Goal: Use online tool/utility: Utilize a website feature to perform a specific function

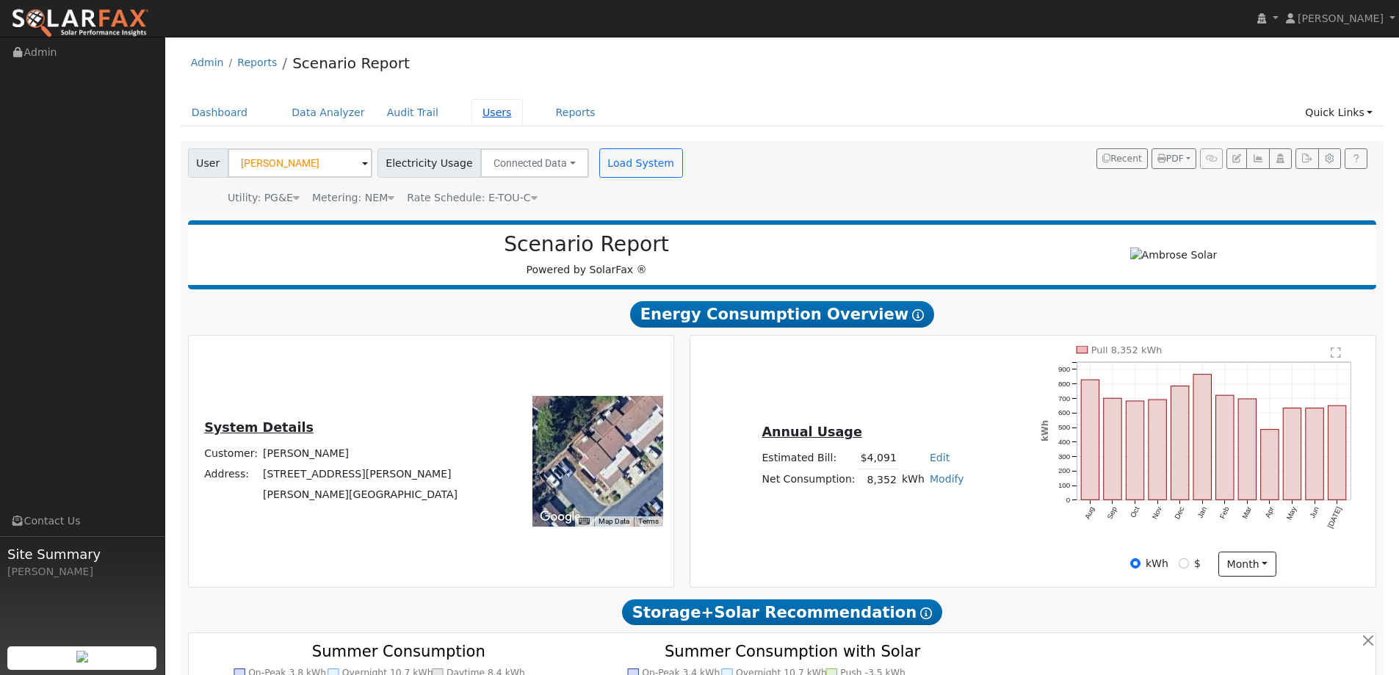
click at [481, 114] on link "Users" at bounding box center [496, 112] width 51 height 27
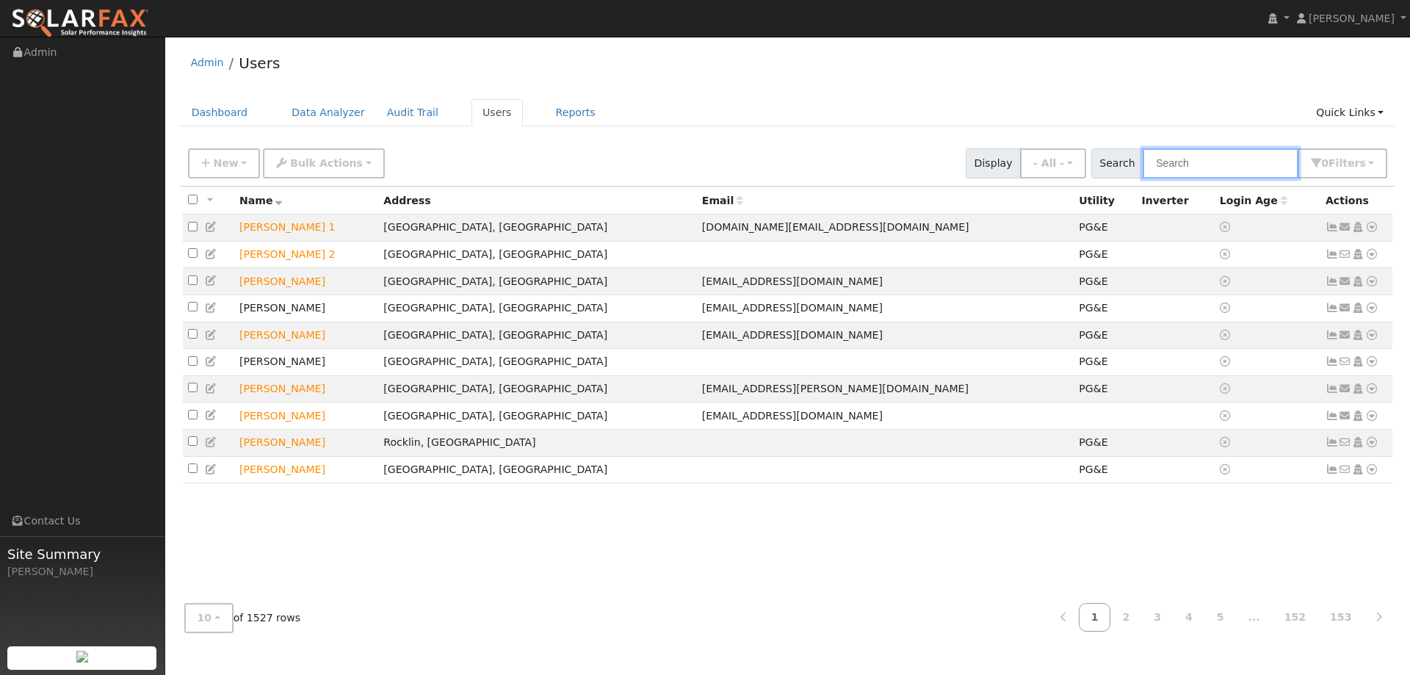
click at [1175, 160] on input "text" at bounding box center [1221, 163] width 156 height 30
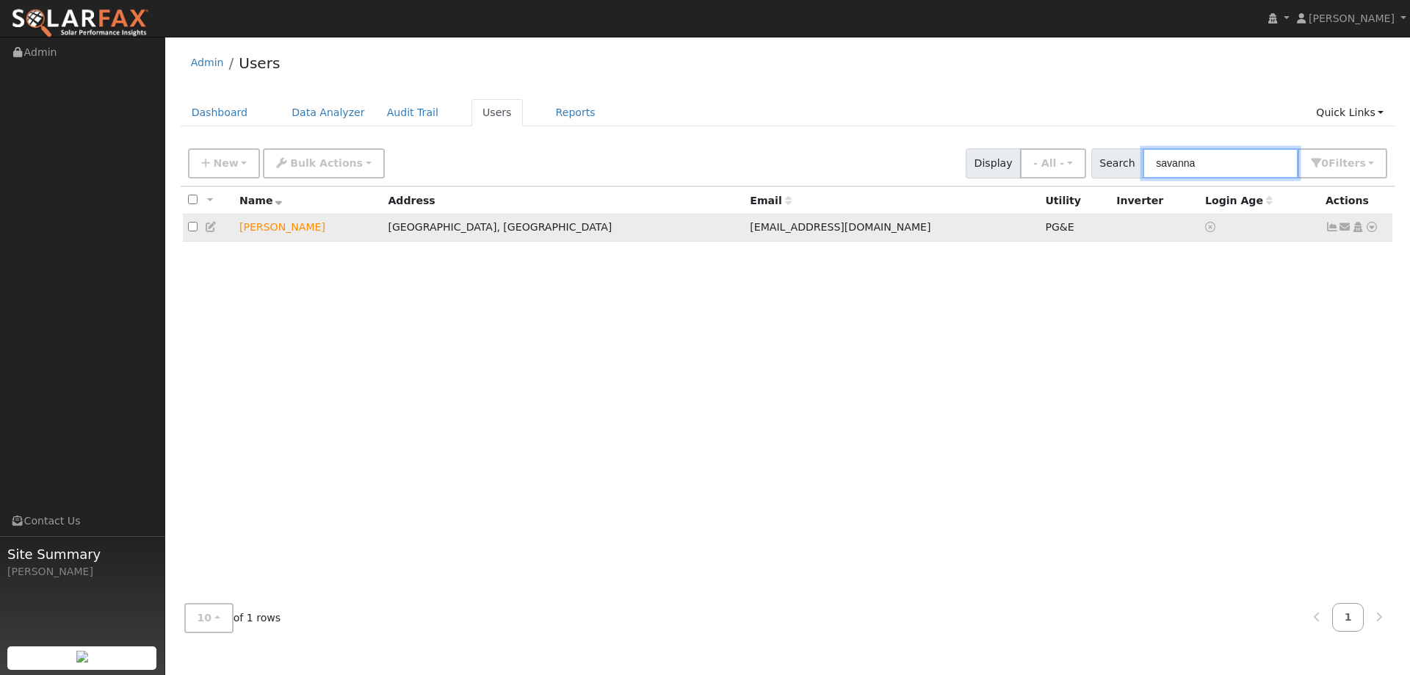
type input "savanna"
click at [189, 231] on input "checkbox" at bounding box center [193, 227] width 10 height 10
checkbox input "true"
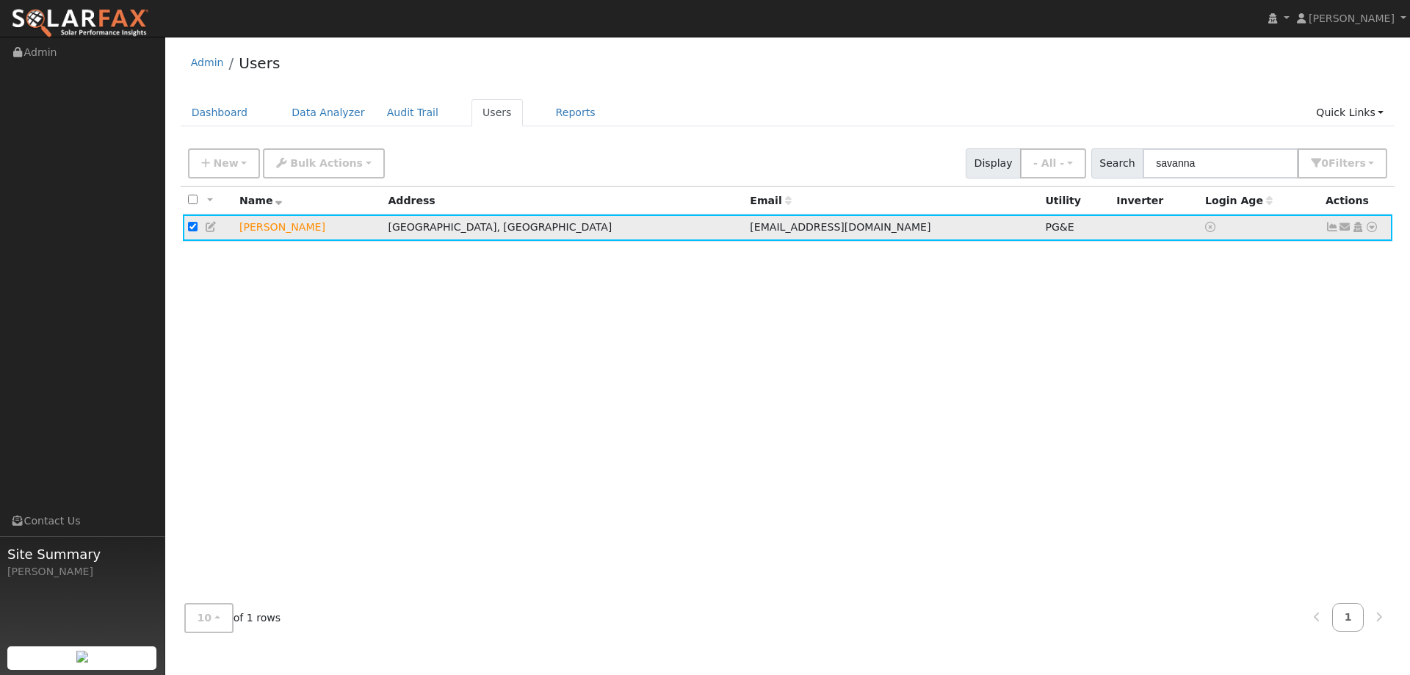
click at [1214, 231] on td at bounding box center [1260, 227] width 120 height 27
click at [1371, 229] on icon at bounding box center [1371, 227] width 13 height 10
click at [1331, 249] on link "Data Analyzer" at bounding box center [1323, 252] width 106 height 21
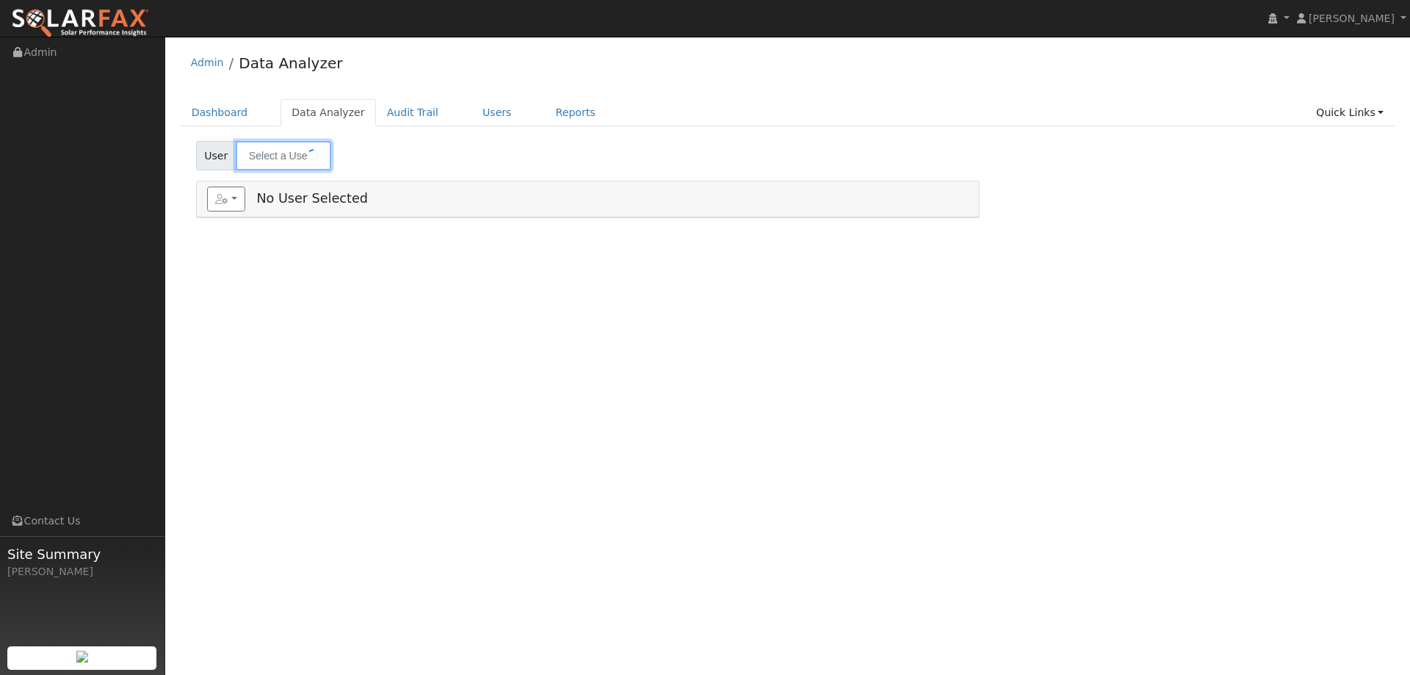
type input "[PERSON_NAME]"
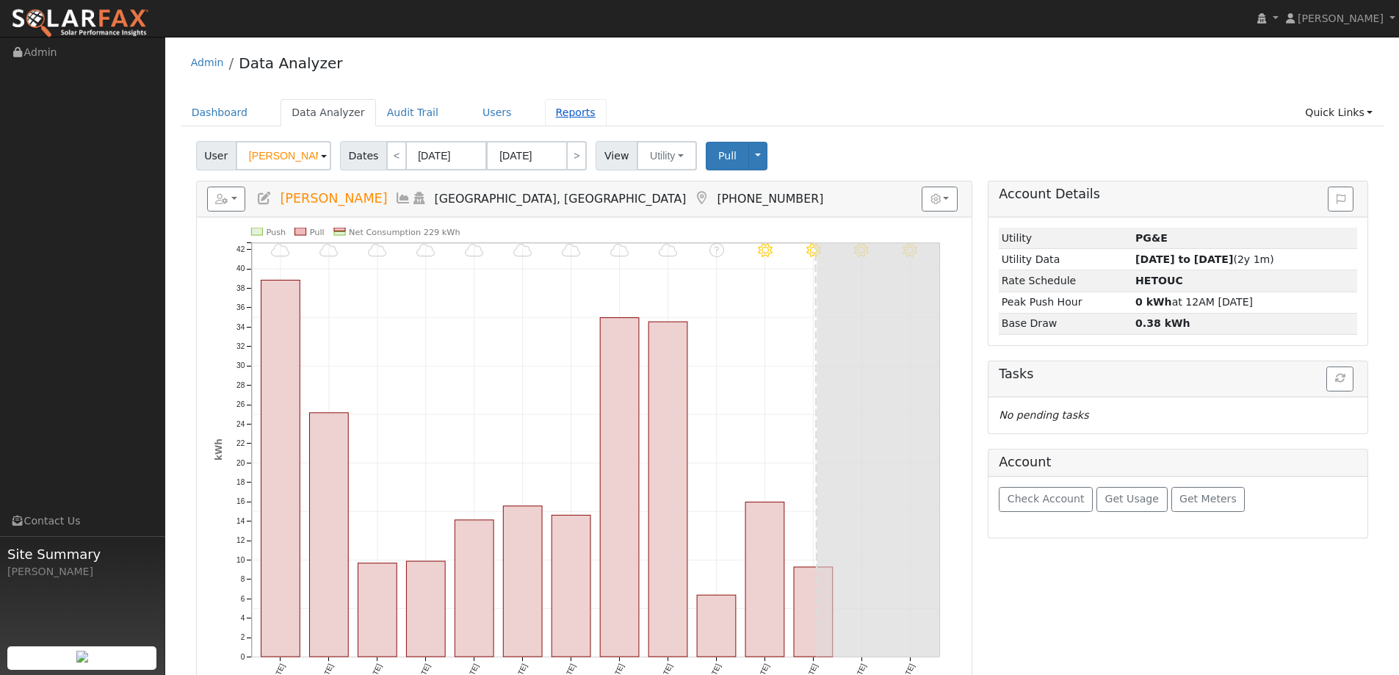
click at [557, 111] on link "Reports" at bounding box center [576, 112] width 62 height 27
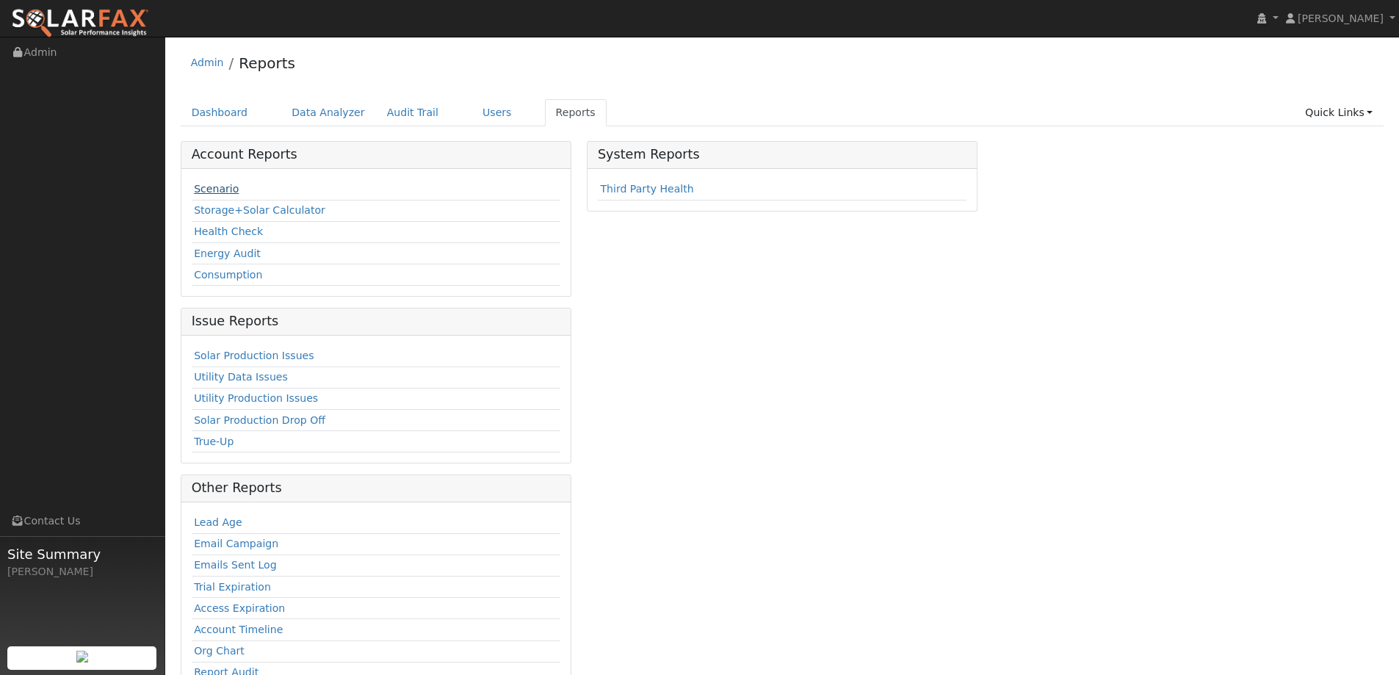
click at [225, 189] on link "Scenario" at bounding box center [216, 189] width 45 height 12
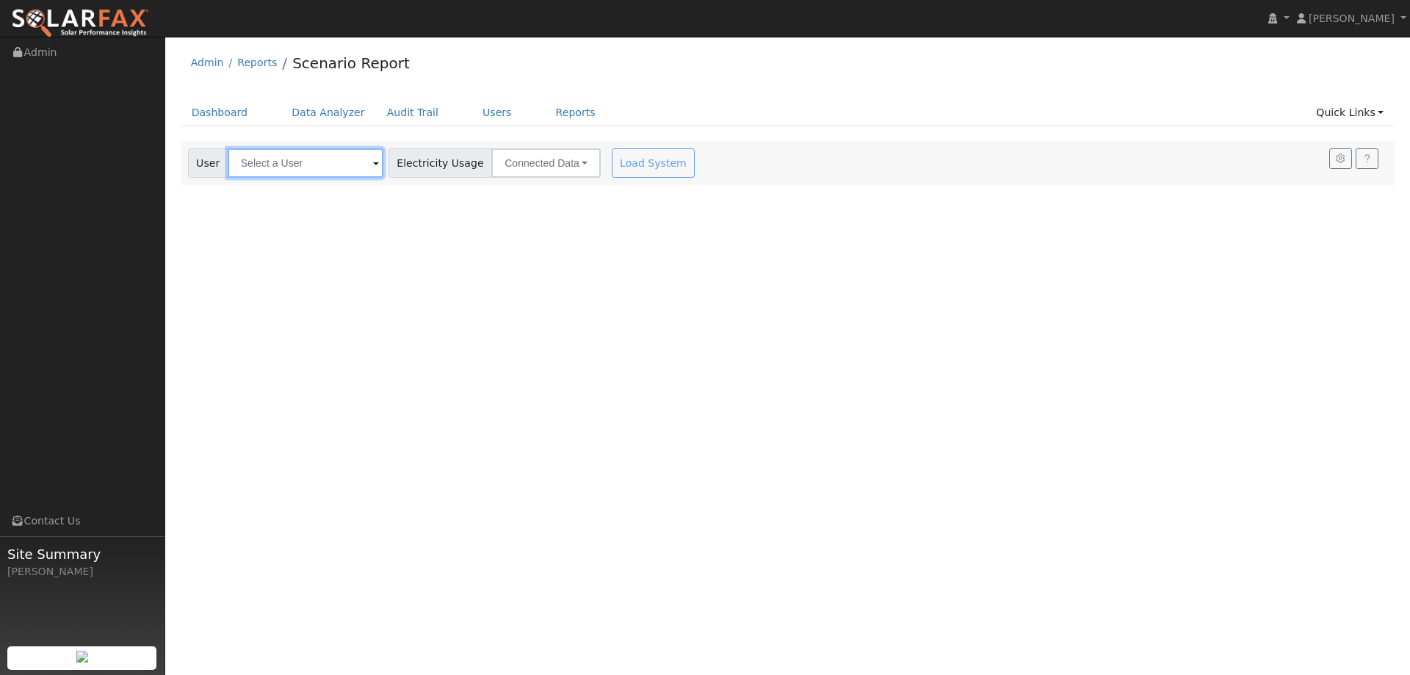
click at [361, 159] on input "text" at bounding box center [306, 162] width 156 height 29
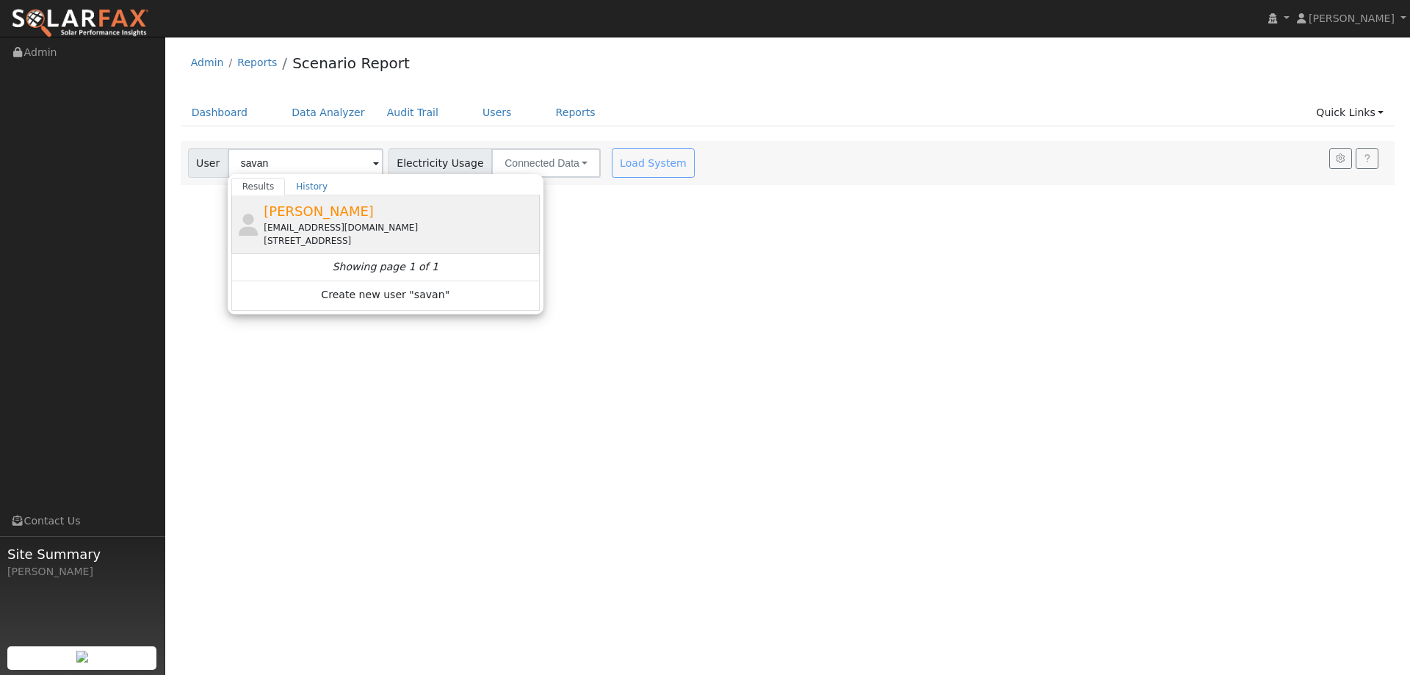
click at [350, 211] on span "[PERSON_NAME]" at bounding box center [319, 210] width 110 height 15
type input "[PERSON_NAME]"
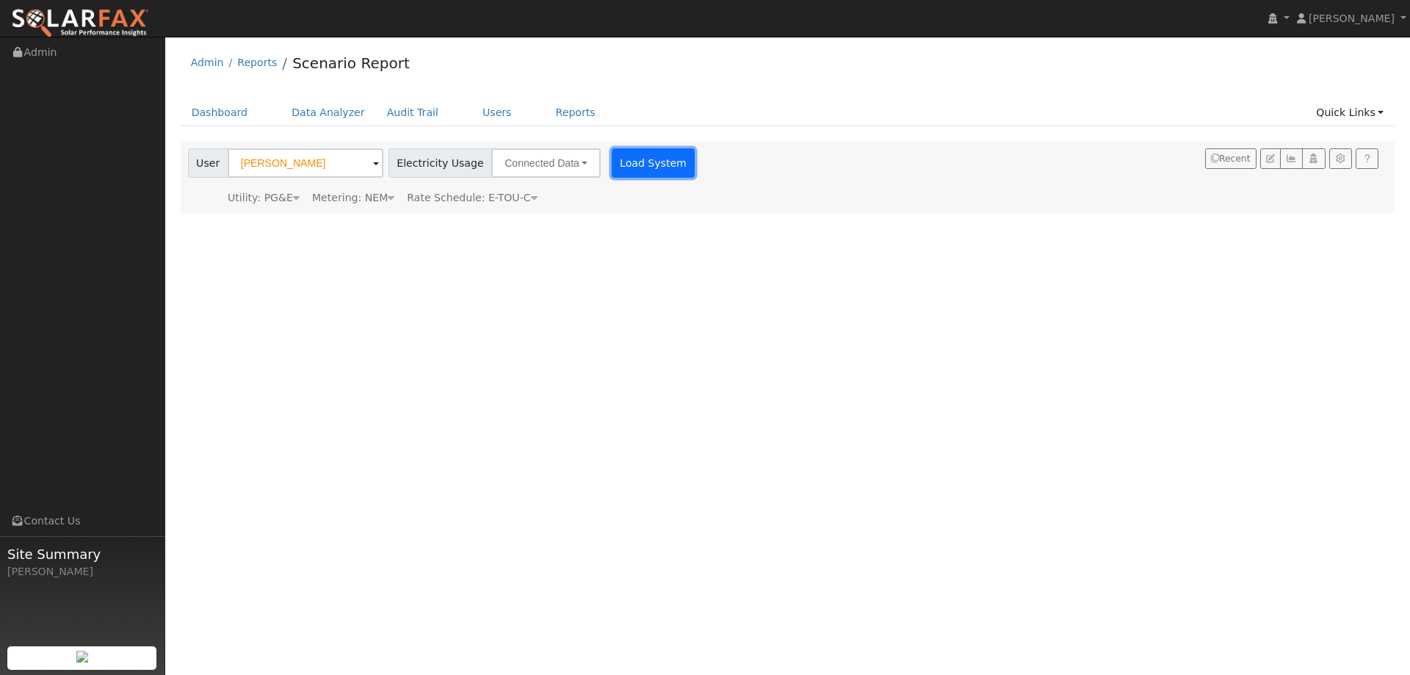
click at [656, 160] on button "Load System" at bounding box center [654, 162] width 84 height 29
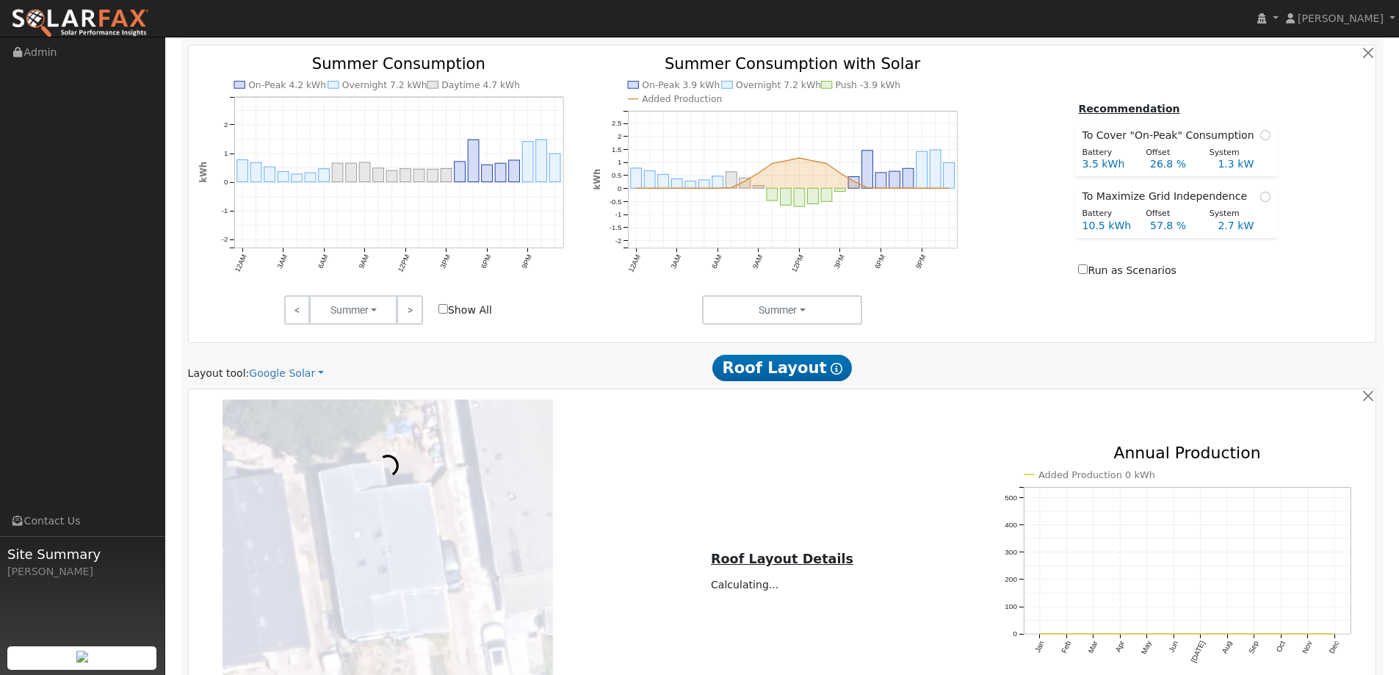
scroll to position [661, 0]
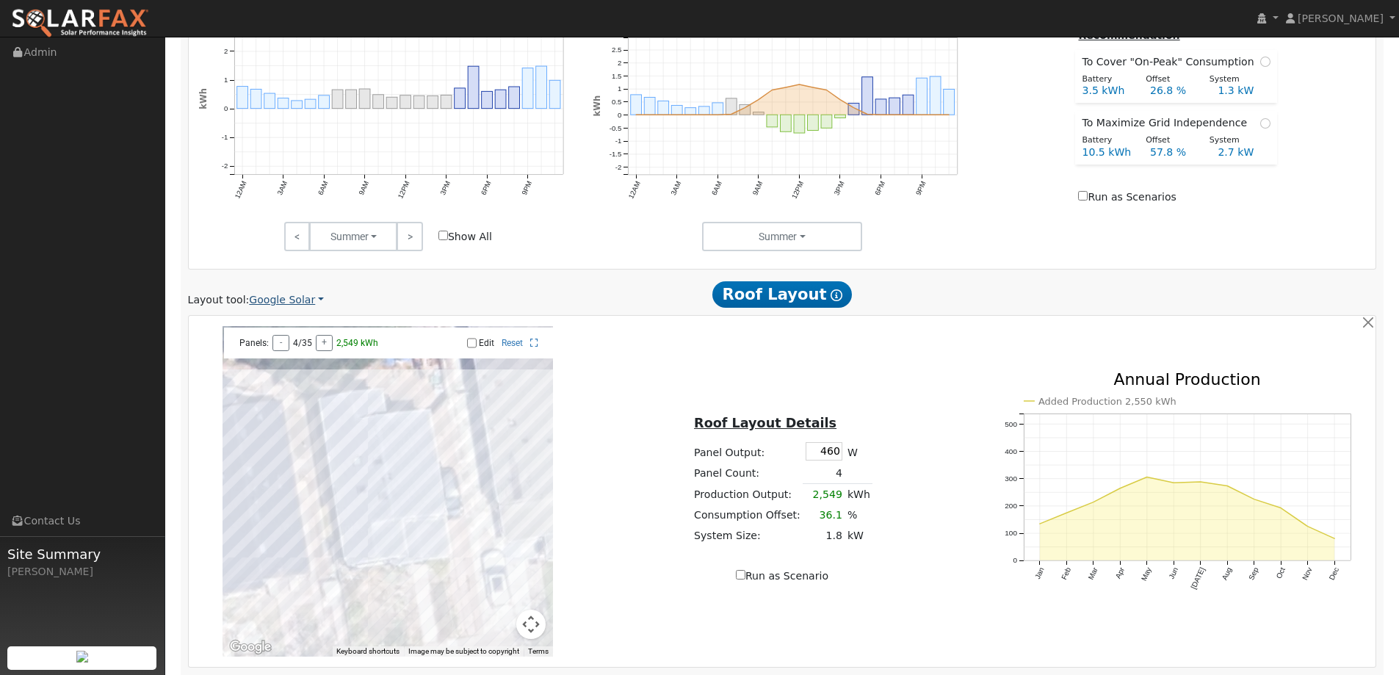
click at [303, 303] on link "Google Solar" at bounding box center [286, 299] width 75 height 15
click at [274, 366] on link "Aurora" at bounding box center [296, 367] width 102 height 21
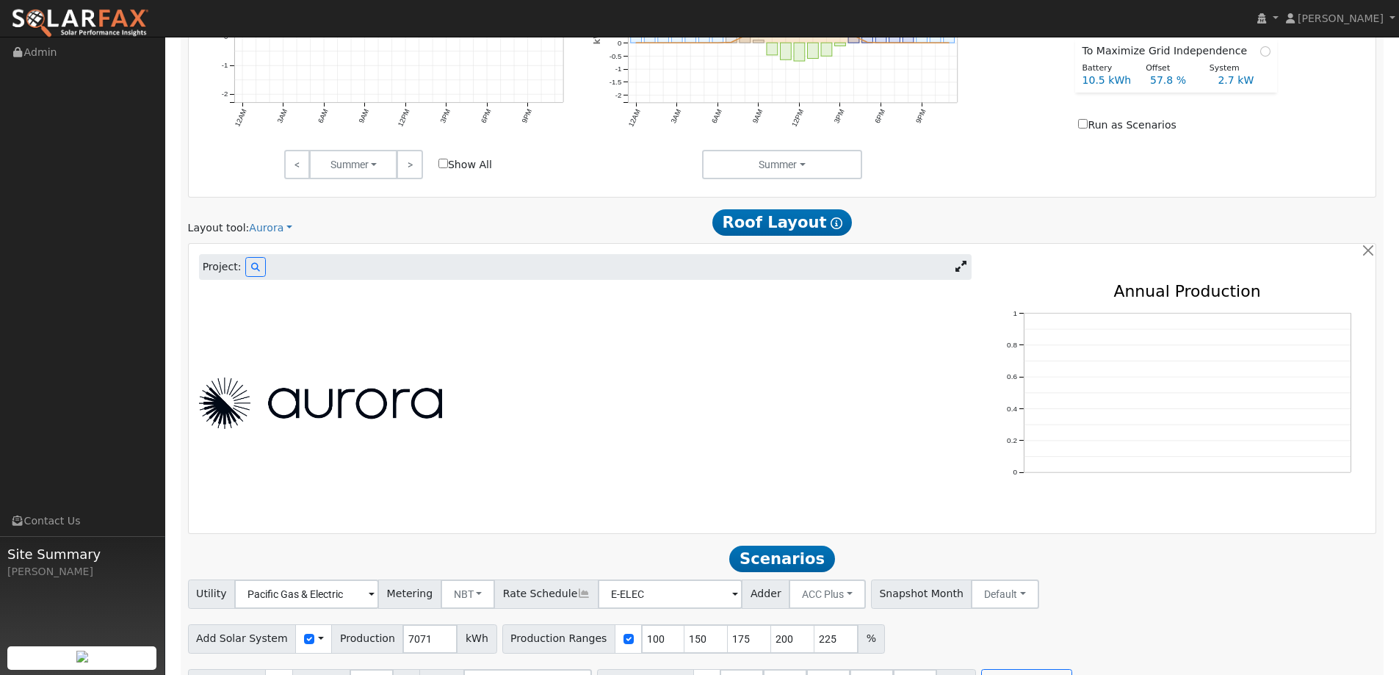
scroll to position [769, 0]
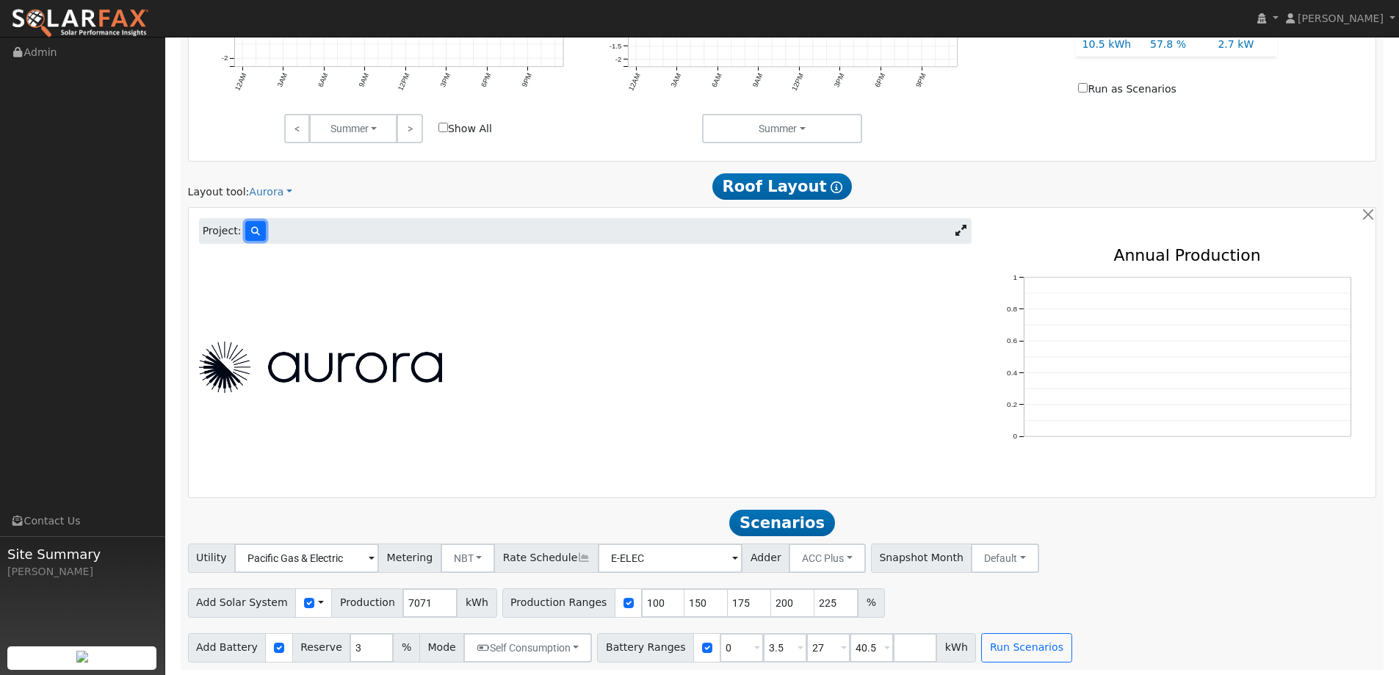
click at [251, 232] on icon at bounding box center [255, 231] width 9 height 9
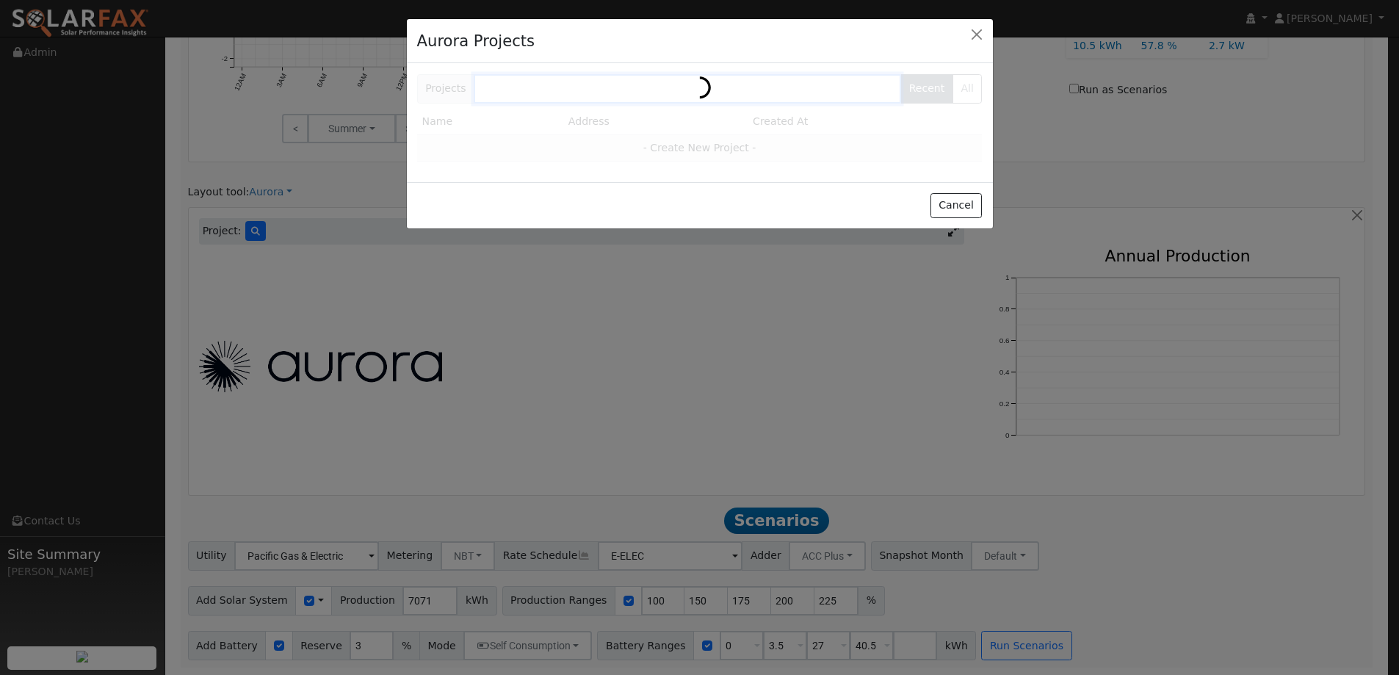
scroll to position [770, 0]
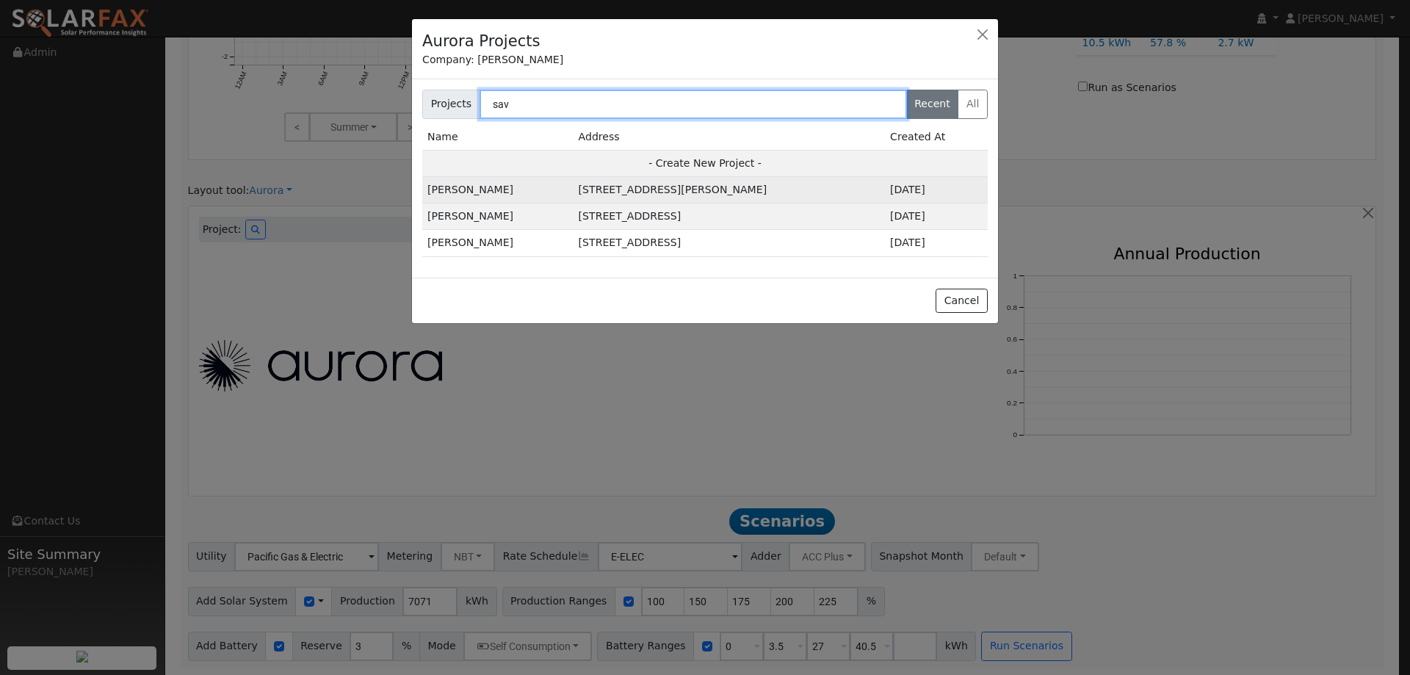
type input "sav"
click at [471, 194] on td "[PERSON_NAME]" at bounding box center [497, 190] width 151 height 26
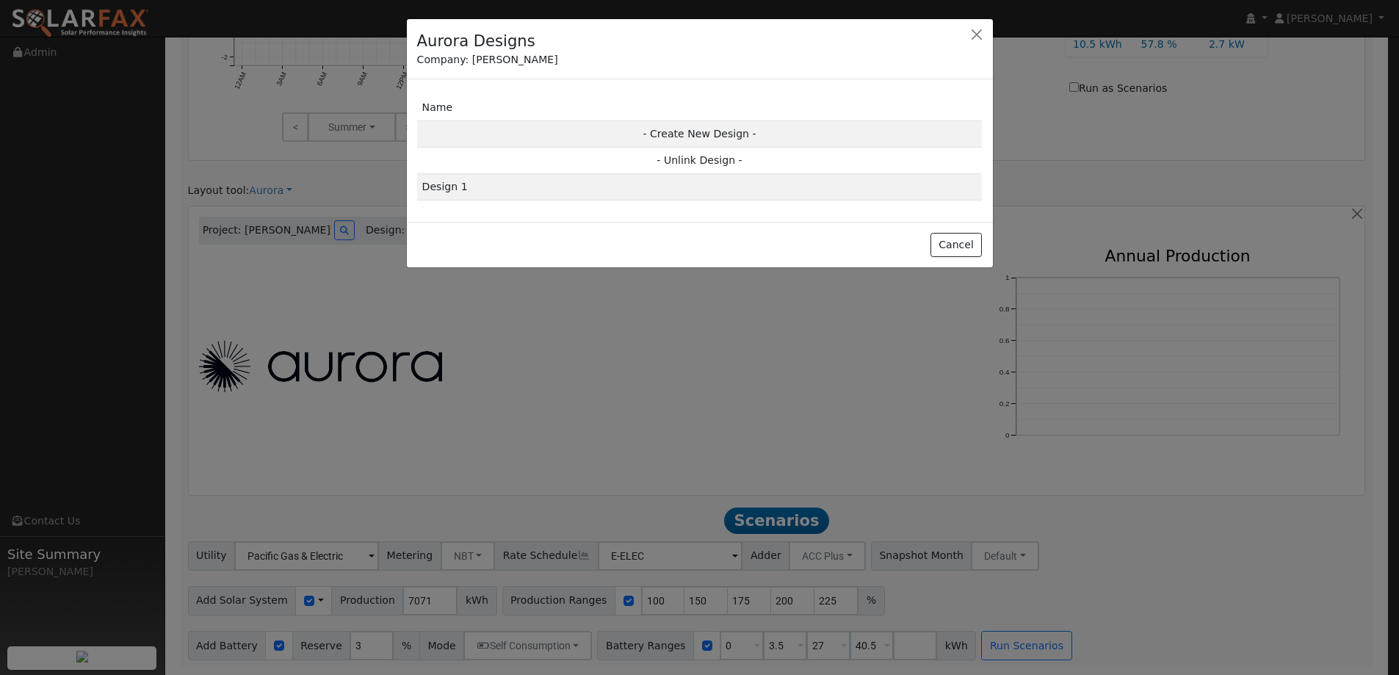
scroll to position [772, 0]
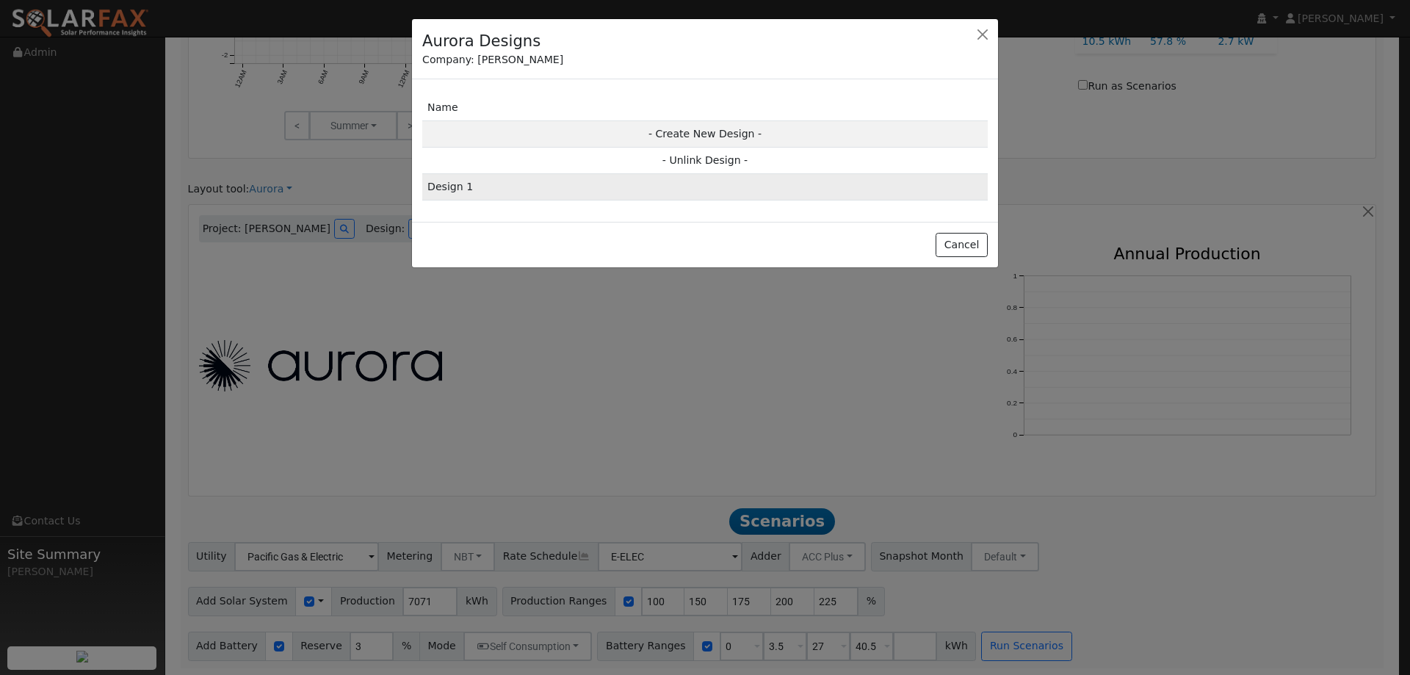
click at [695, 189] on td "Design 1" at bounding box center [704, 187] width 565 height 26
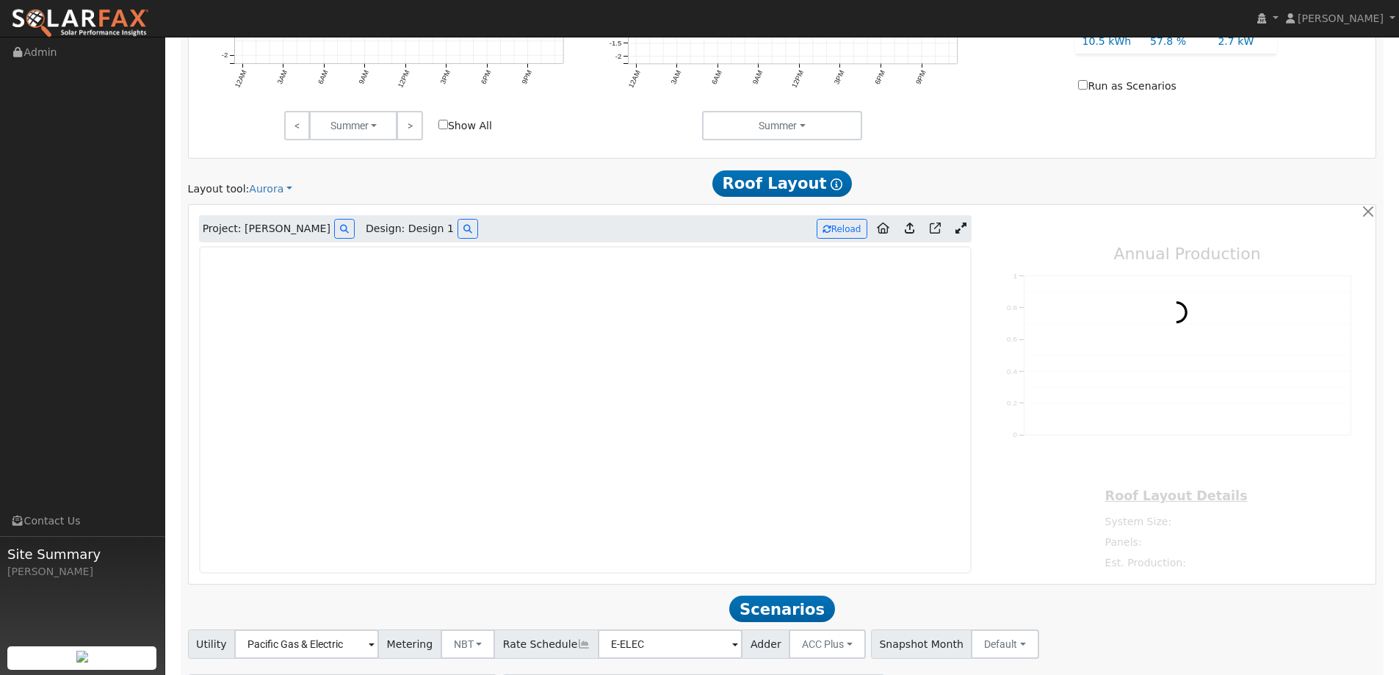
type input "14331"
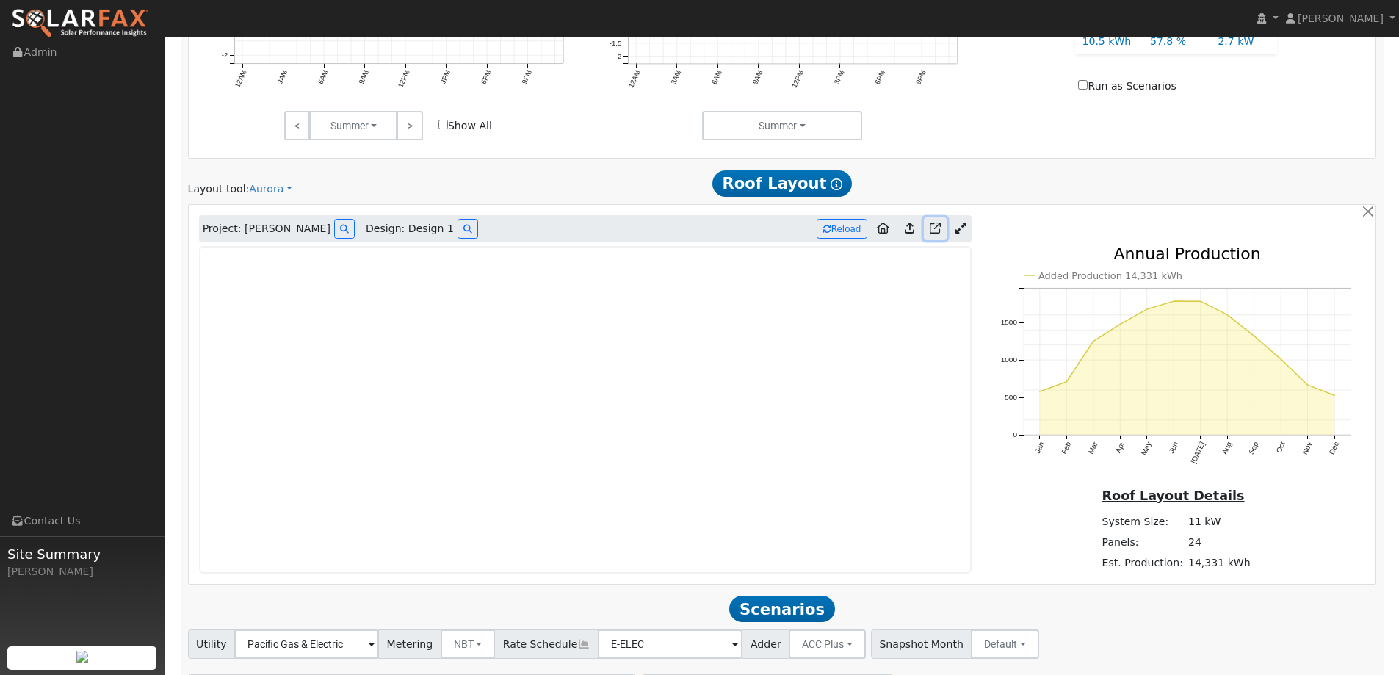
click at [936, 230] on icon at bounding box center [935, 227] width 11 height 11
click at [838, 226] on button "Reload" at bounding box center [842, 229] width 51 height 20
click at [882, 229] on icon at bounding box center [883, 227] width 12 height 11
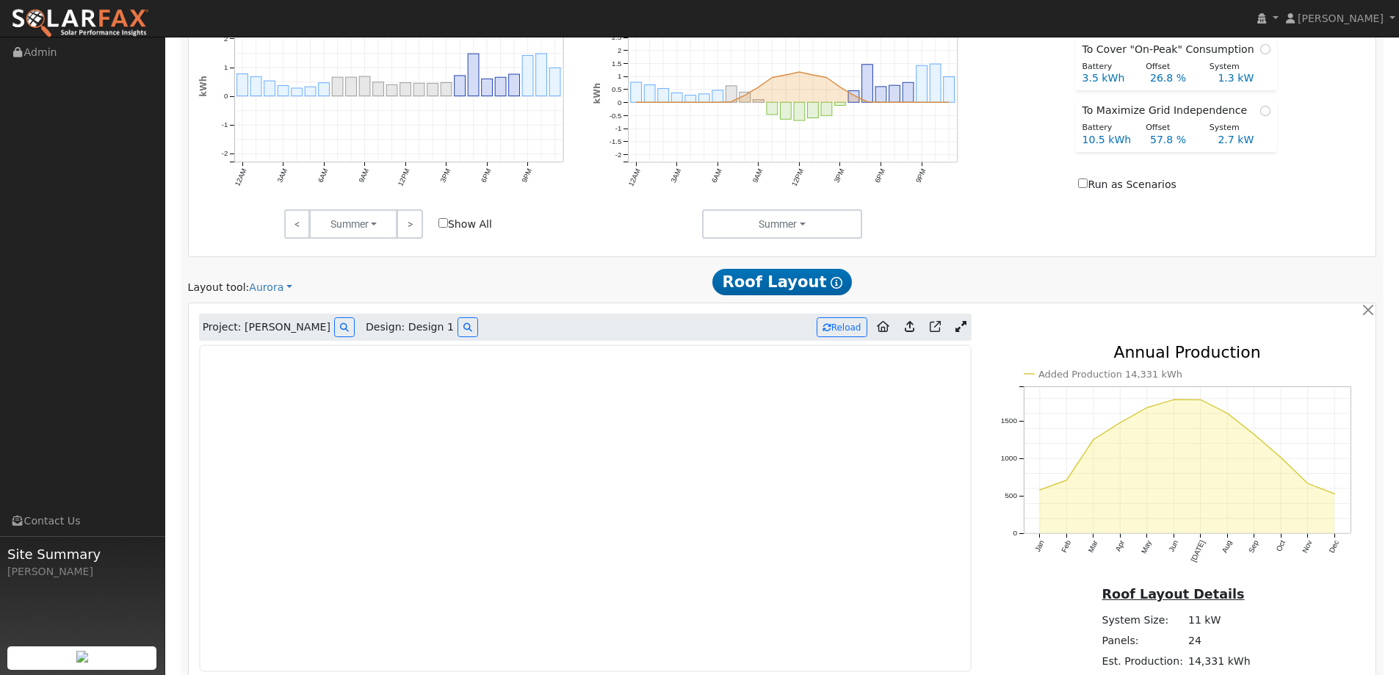
scroll to position [861, 0]
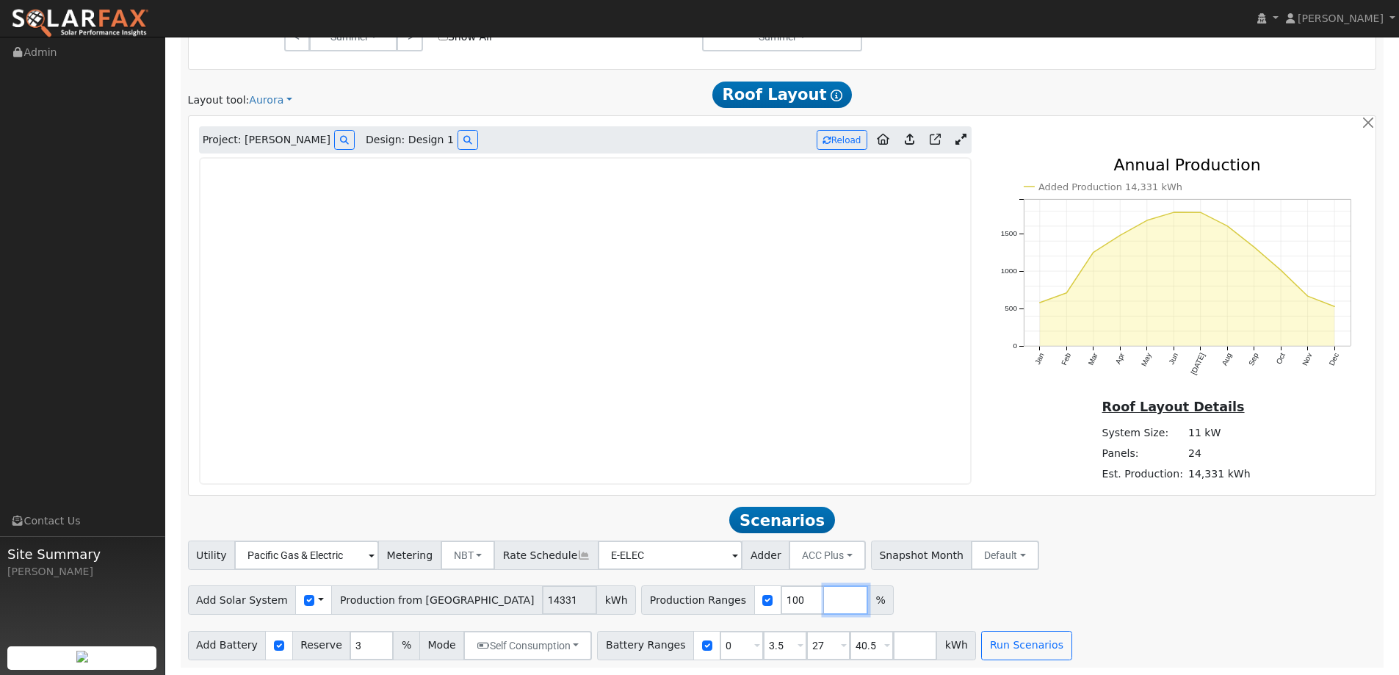
click at [824, 601] on input "number" at bounding box center [846, 599] width 44 height 29
type input "75"
type input "100"
click at [878, 589] on div "Add Solar System Use CSV Data Production from [GEOGRAPHIC_DATA] 14331 kWh Produ…" at bounding box center [782, 597] width 1194 height 35
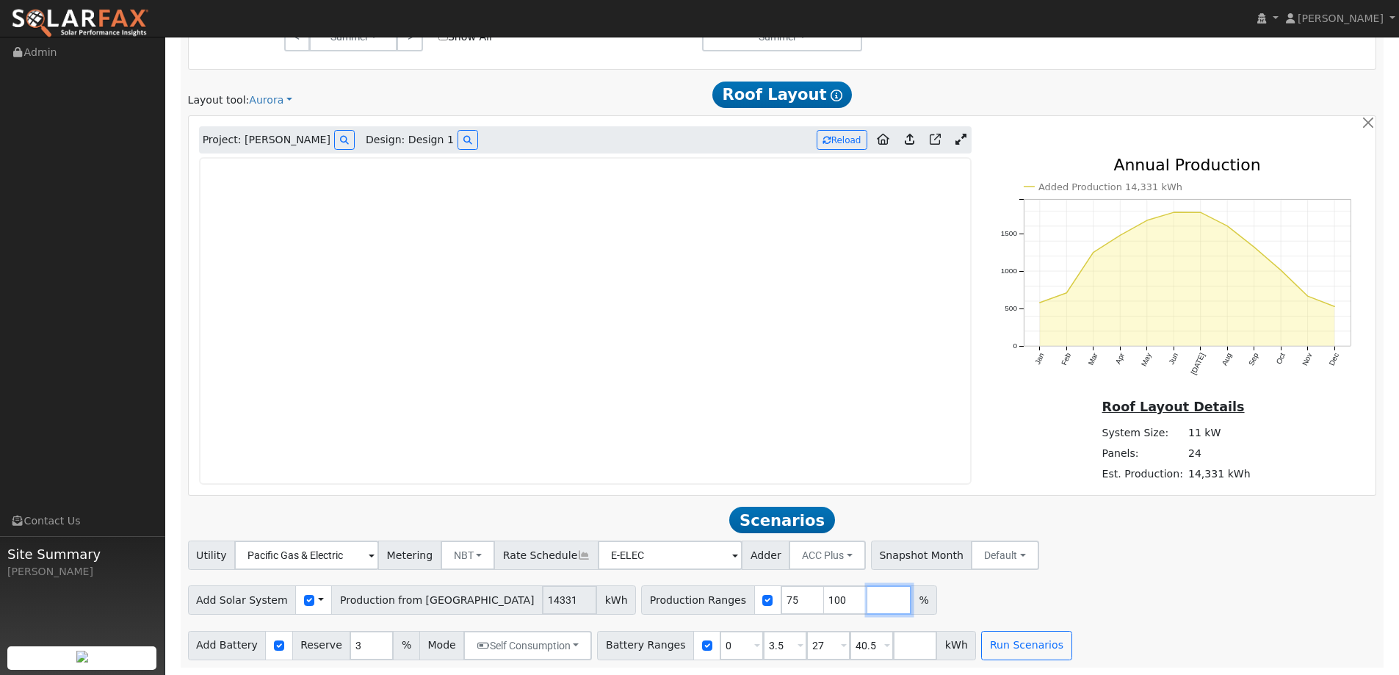
click at [867, 599] on input "number" at bounding box center [889, 599] width 44 height 29
type input "50"
type input "75"
type input "100"
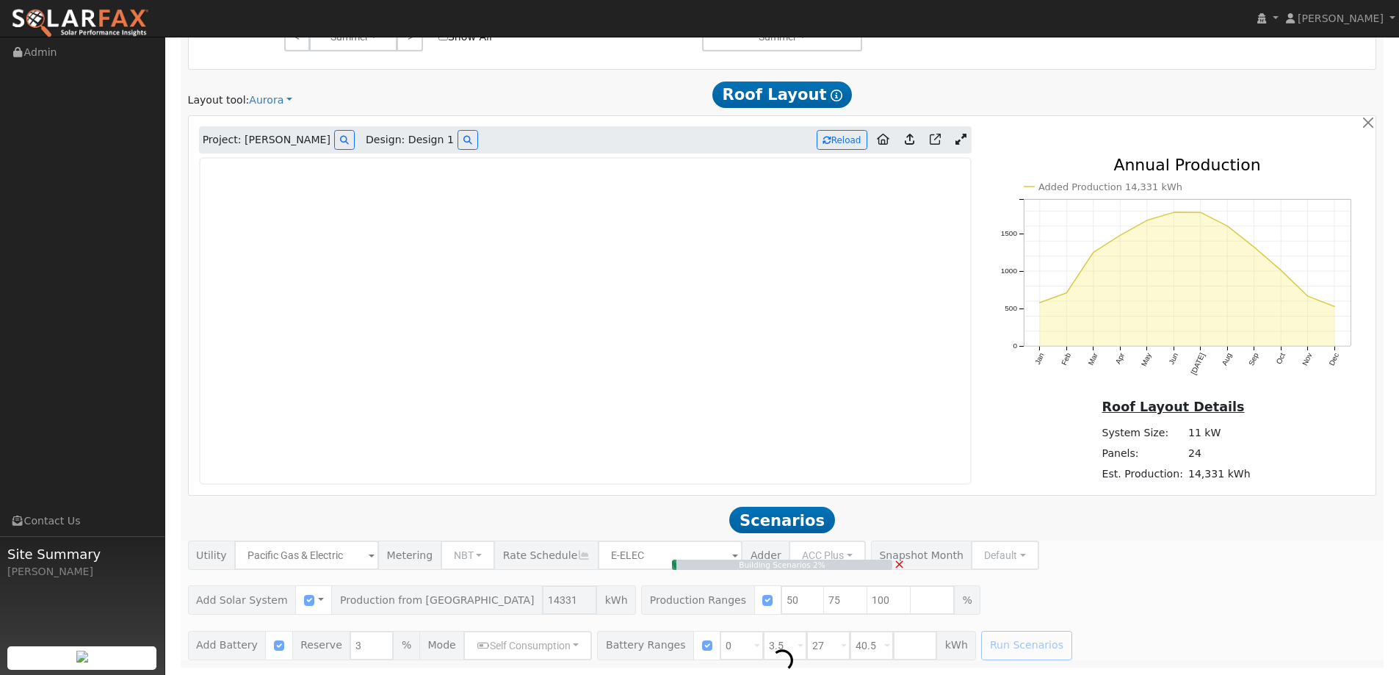
click at [742, 648] on div "Building Scenarios 2% ×" at bounding box center [782, 599] width 1204 height 119
click at [745, 648] on div "Building Scenarios 2% ×" at bounding box center [782, 599] width 1204 height 119
type input "4.8"
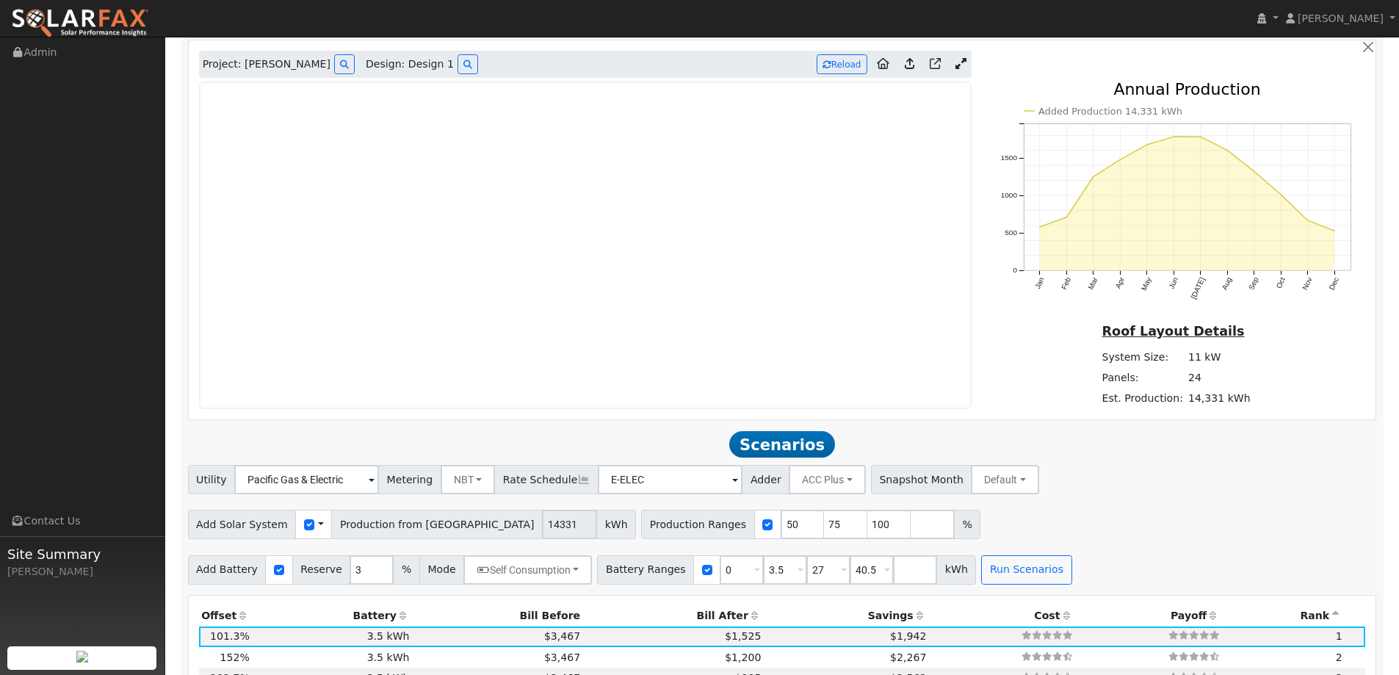
scroll to position [1323, 0]
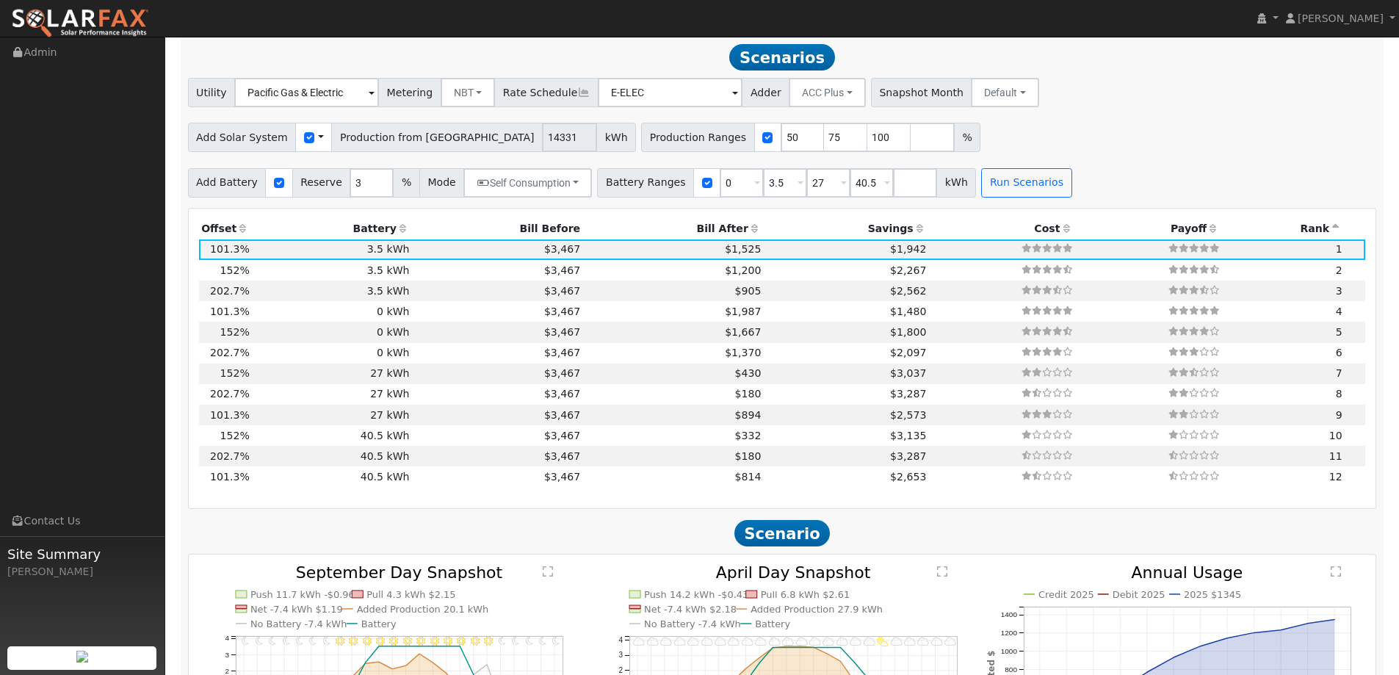
click at [240, 232] on icon at bounding box center [242, 228] width 13 height 10
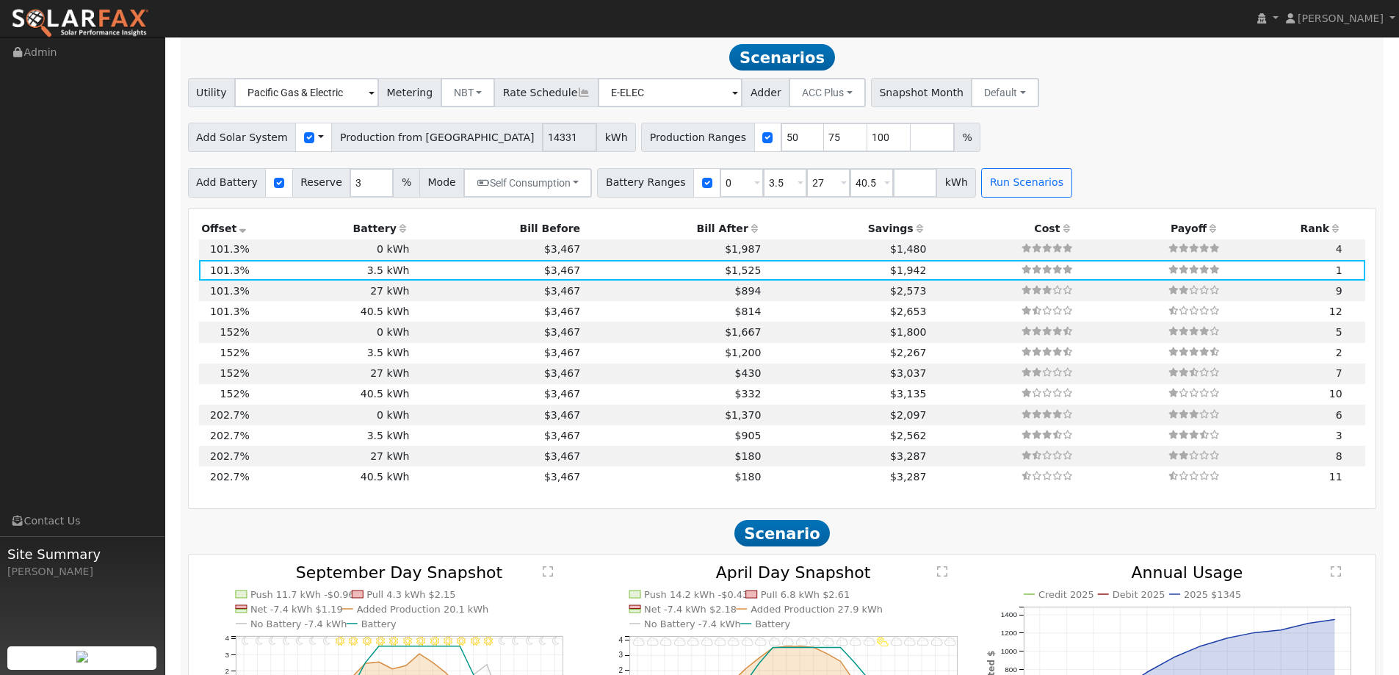
click at [397, 233] on icon at bounding box center [403, 228] width 13 height 10
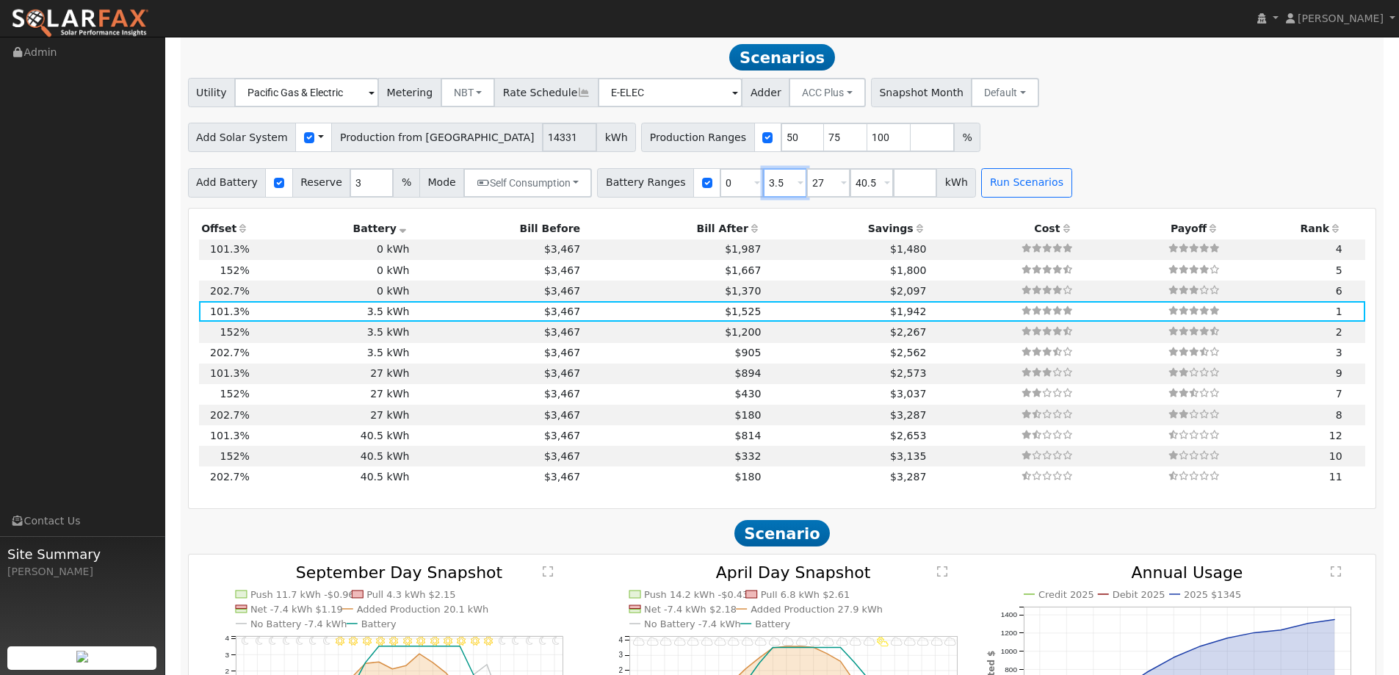
click at [763, 184] on input "3.5" at bounding box center [785, 182] width 44 height 29
type input "13.5"
click at [987, 183] on button "Run Scenarios" at bounding box center [1026, 182] width 90 height 29
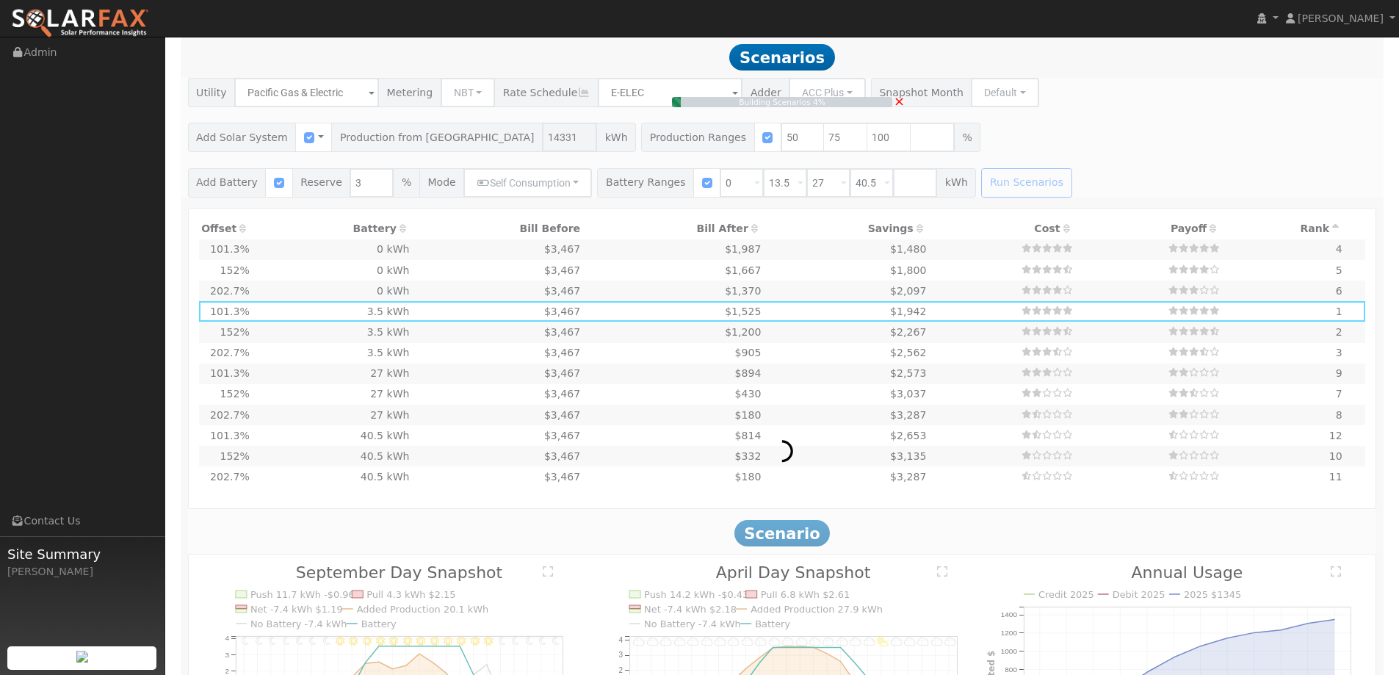
type input "7.2"
type input "$25,079"
type input "$16,200"
type input "$12,384"
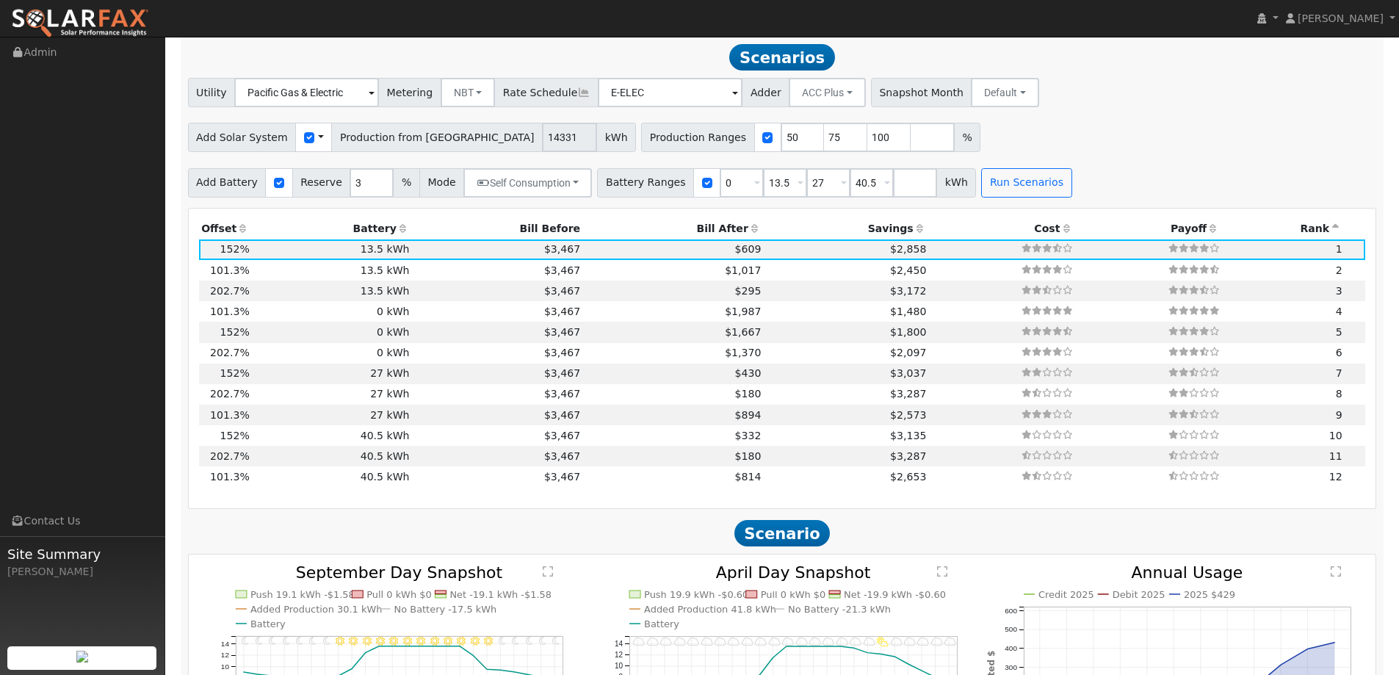
click at [397, 234] on icon at bounding box center [403, 228] width 13 height 10
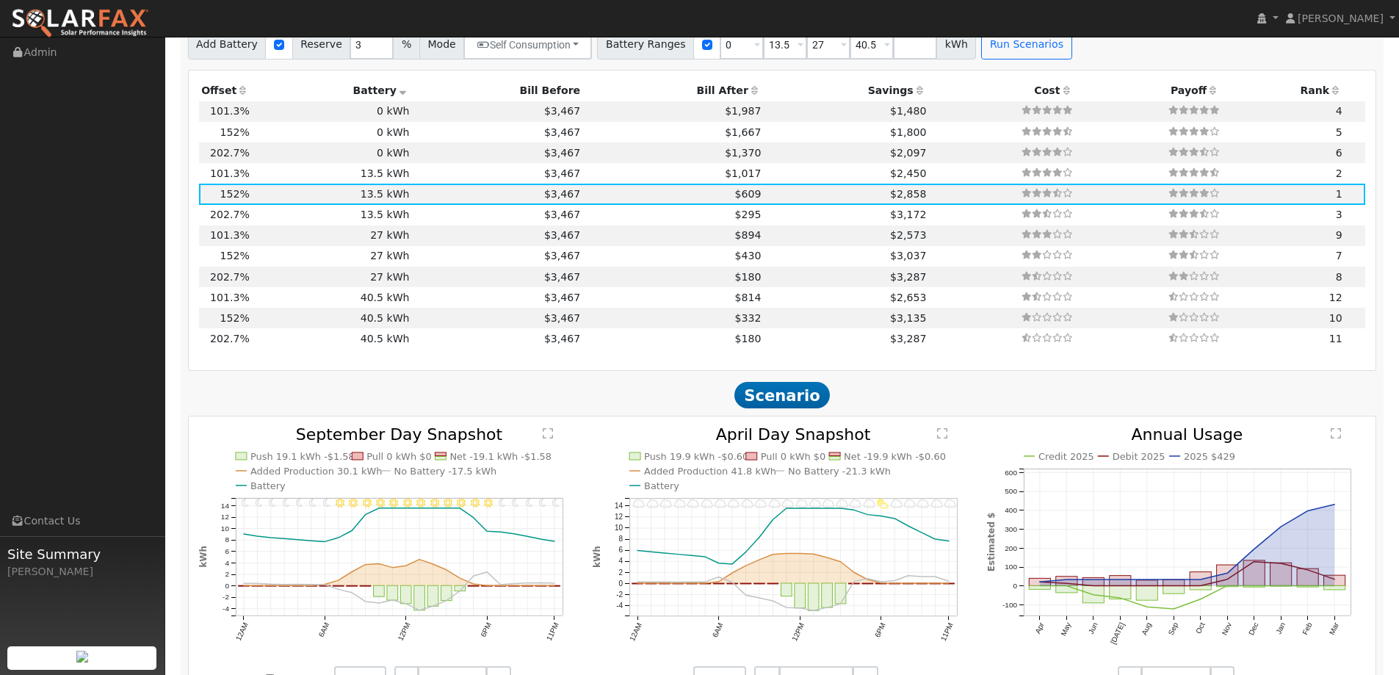
scroll to position [1329, 0]
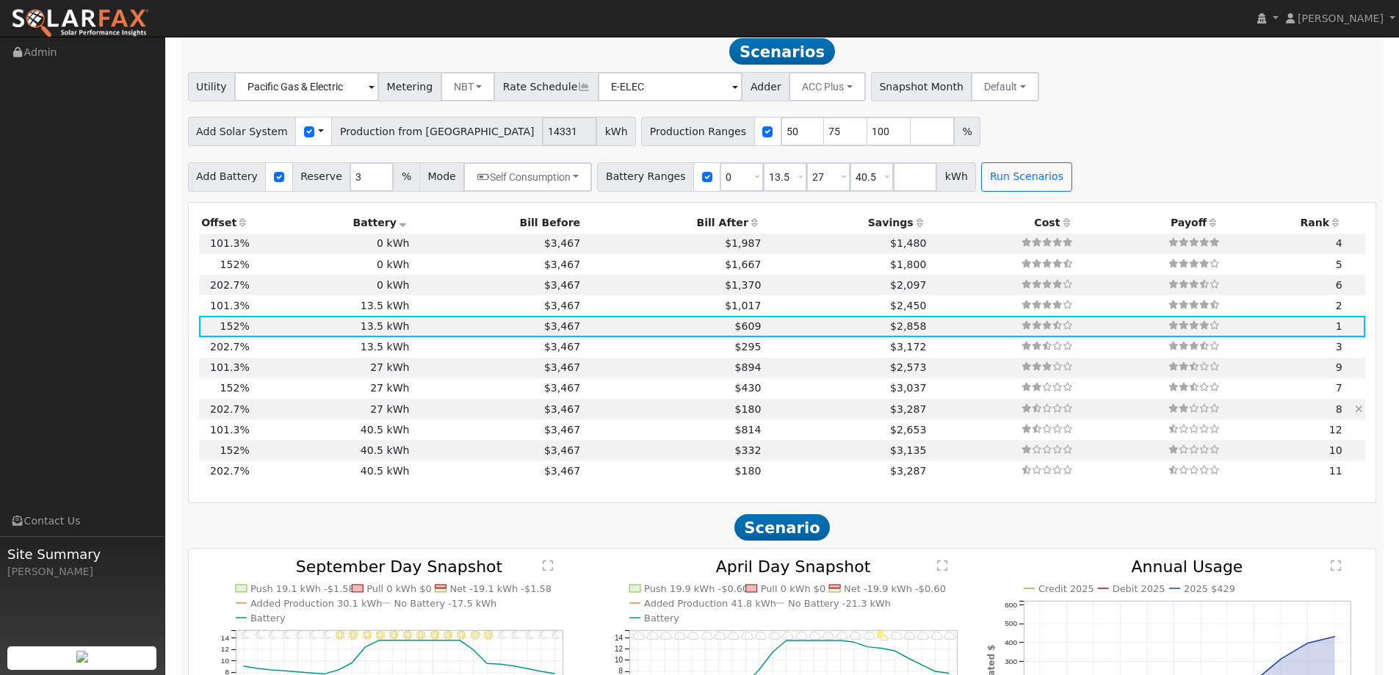
click at [764, 411] on td "$3,287" at bounding box center [846, 409] width 165 height 21
type input "9.6"
type input "$33,439"
type input "$32,400"
type input "$19,752"
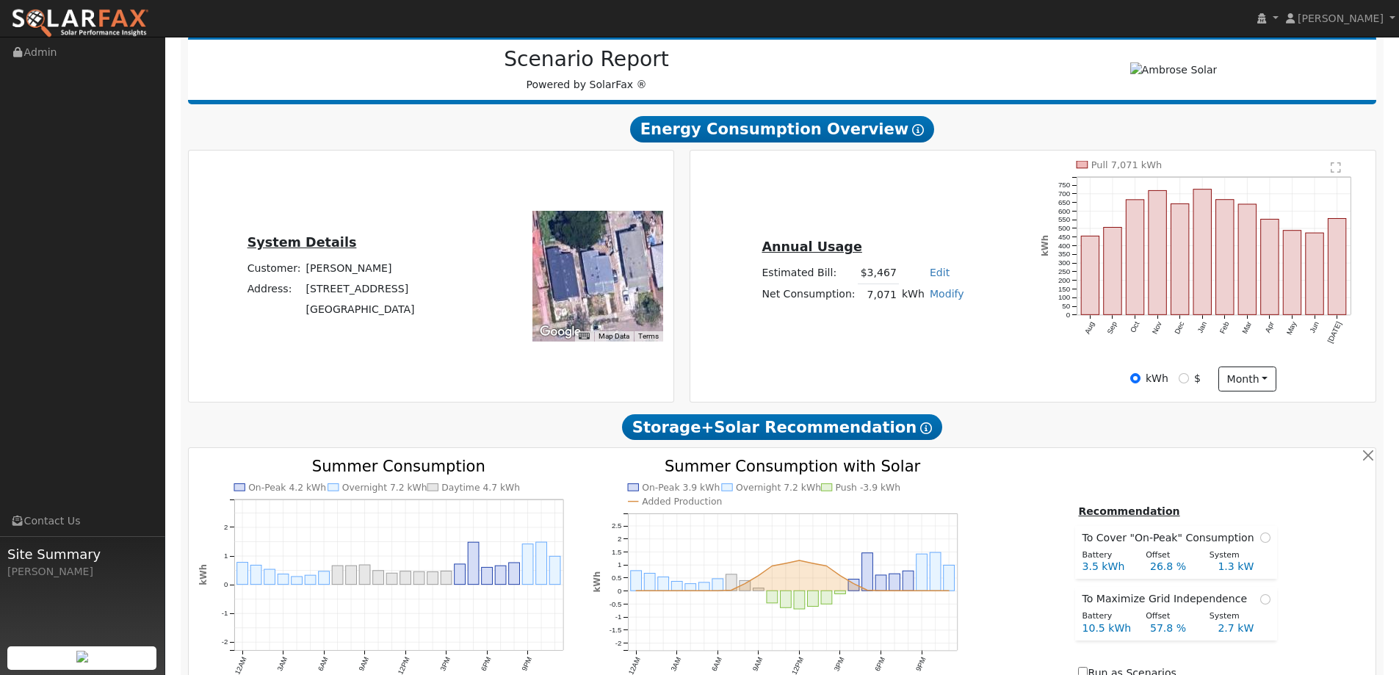
scroll to position [154, 0]
